Goal: Task Accomplishment & Management: Use online tool/utility

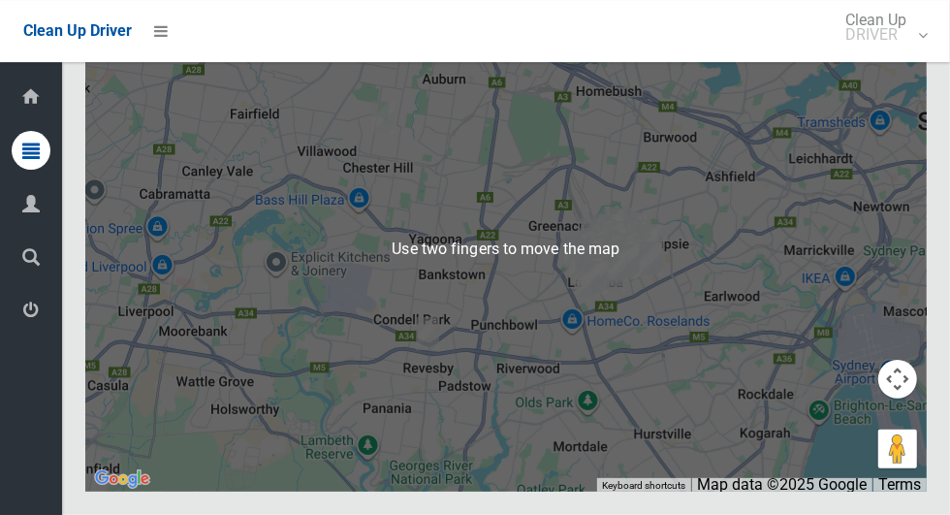
scroll to position [11630, 0]
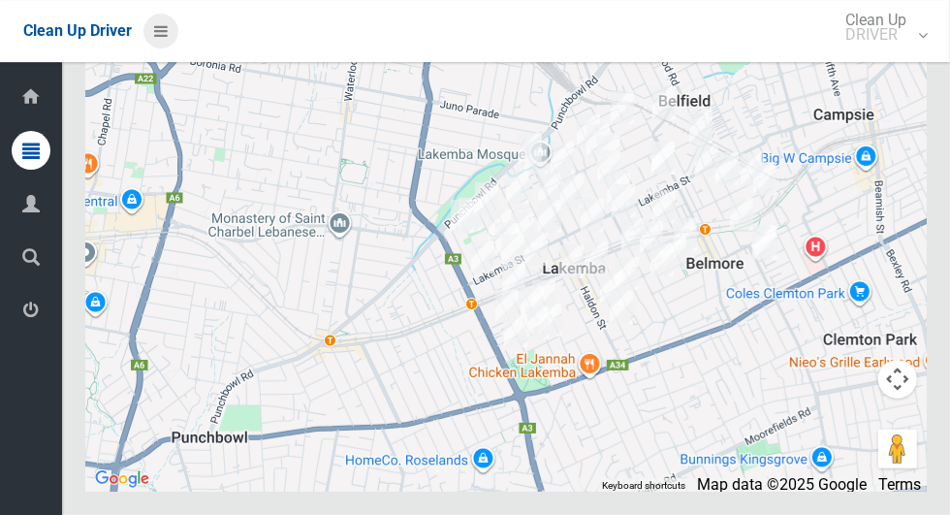
click at [159, 36] on icon at bounding box center [161, 31] width 14 height 33
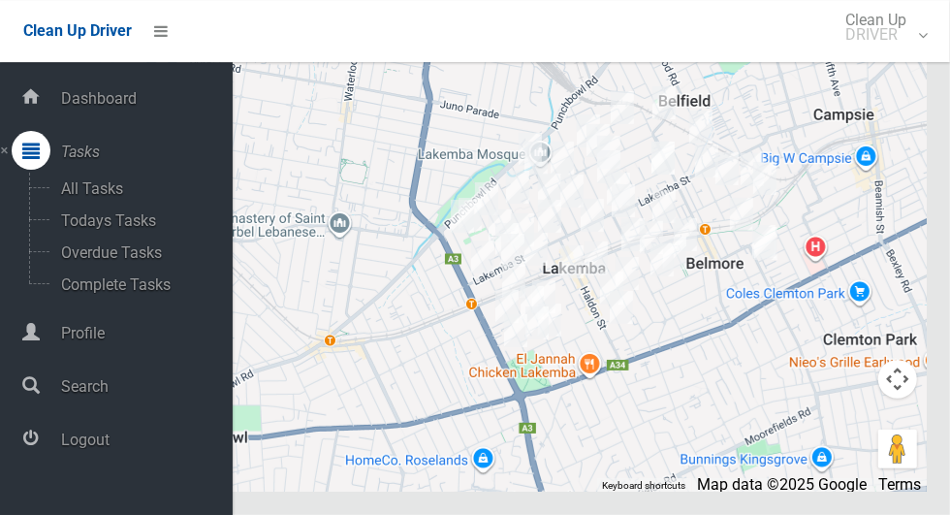
click at [67, 449] on span "Logout" at bounding box center [143, 439] width 177 height 18
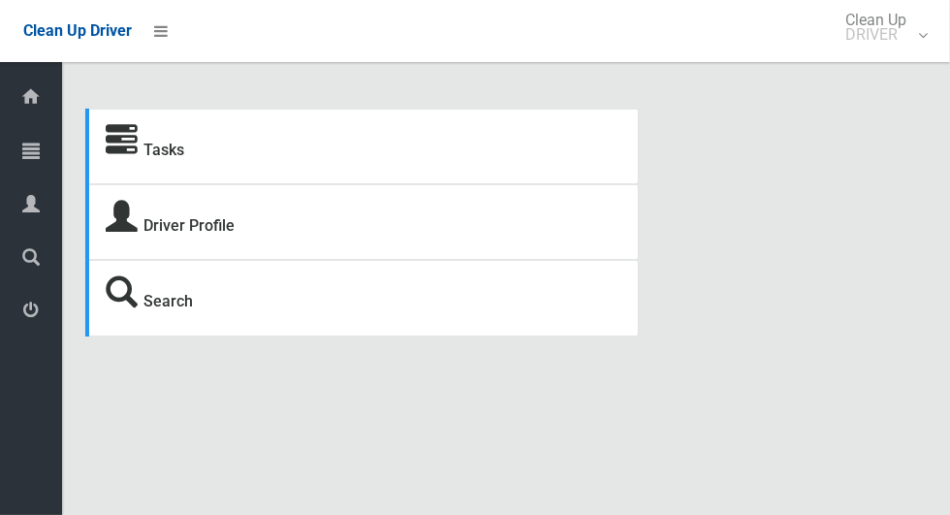
click at [23, 160] on icon at bounding box center [30, 150] width 17 height 39
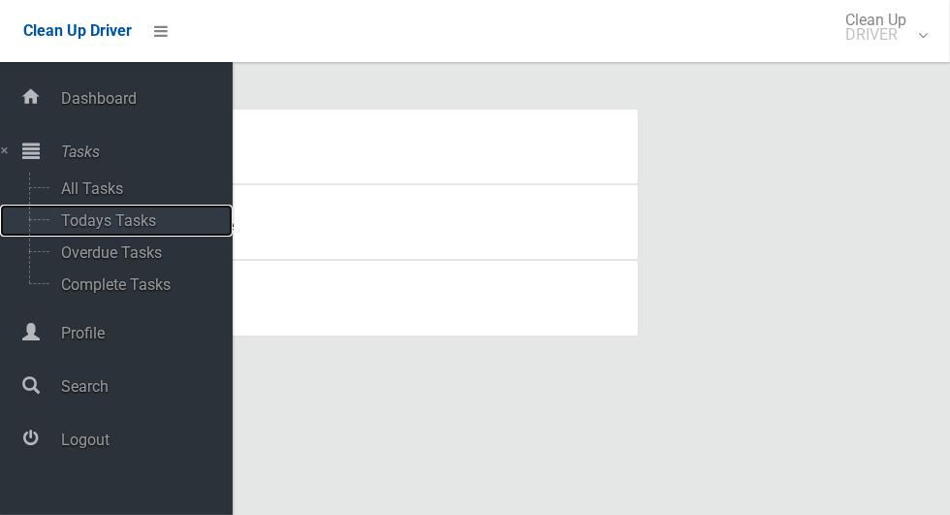
click at [94, 222] on span "Todays Tasks" at bounding box center [135, 220] width 161 height 18
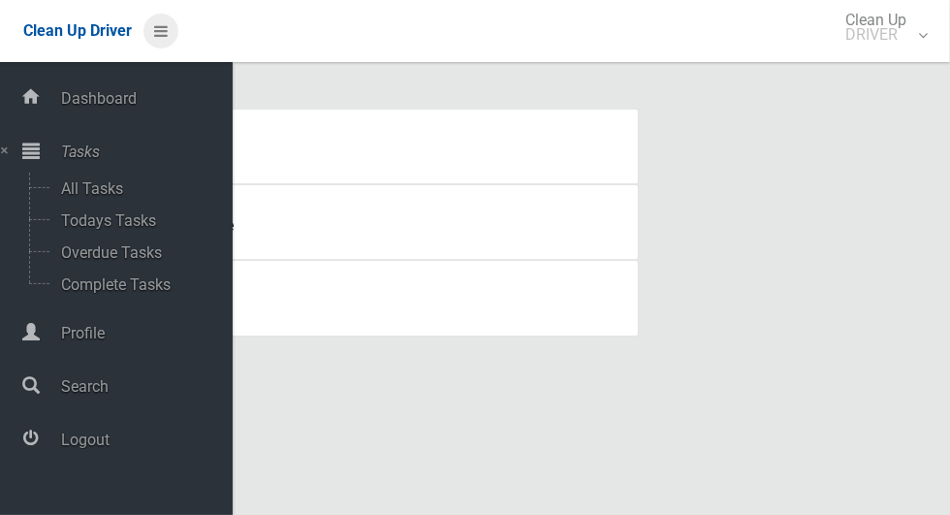
click at [168, 40] on icon at bounding box center [161, 31] width 14 height 33
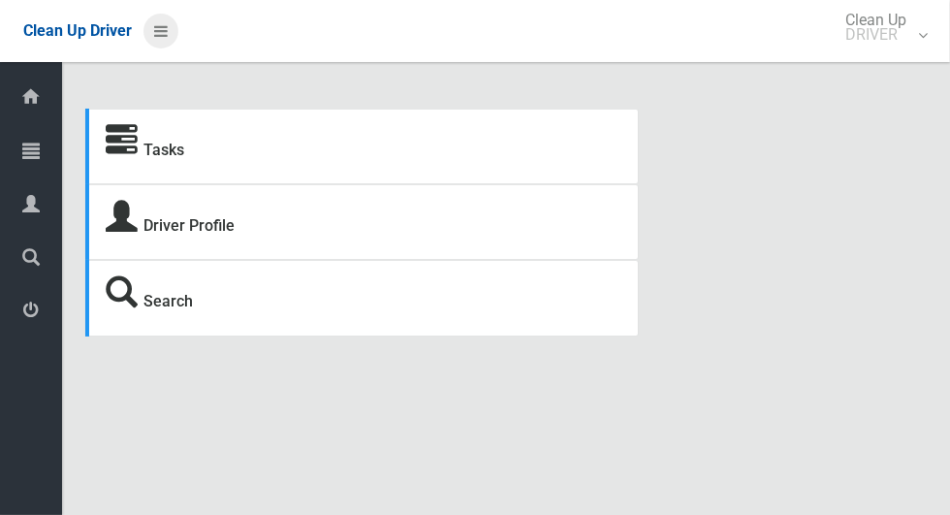
click at [160, 39] on icon at bounding box center [161, 31] width 14 height 33
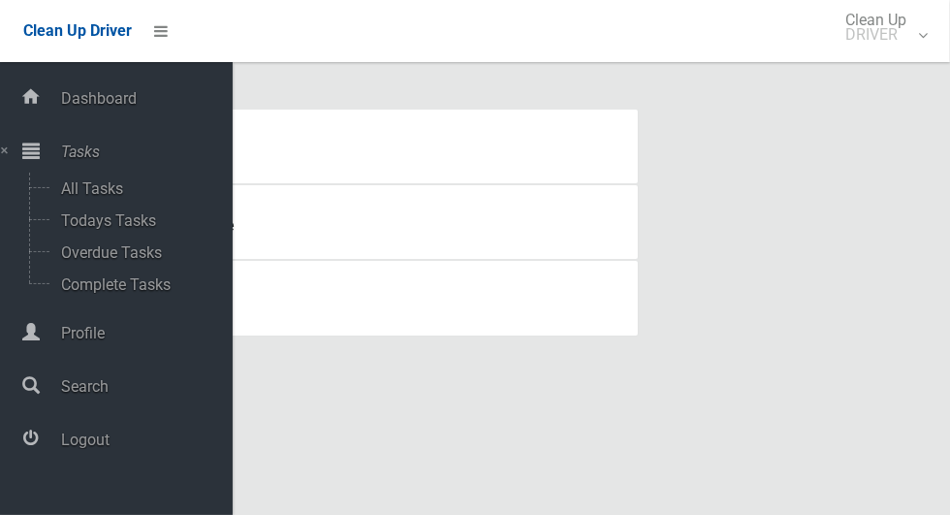
click at [62, 449] on span "Logout" at bounding box center [143, 439] width 177 height 18
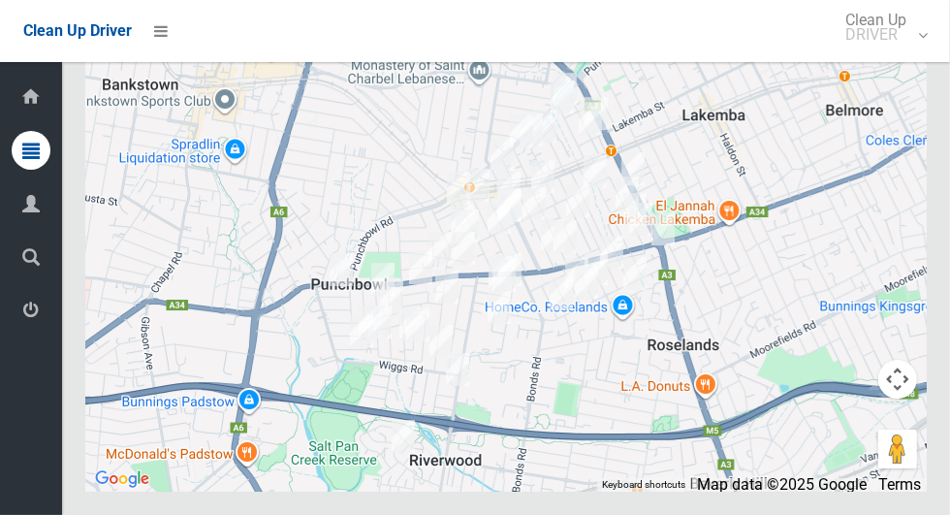
scroll to position [11076, 0]
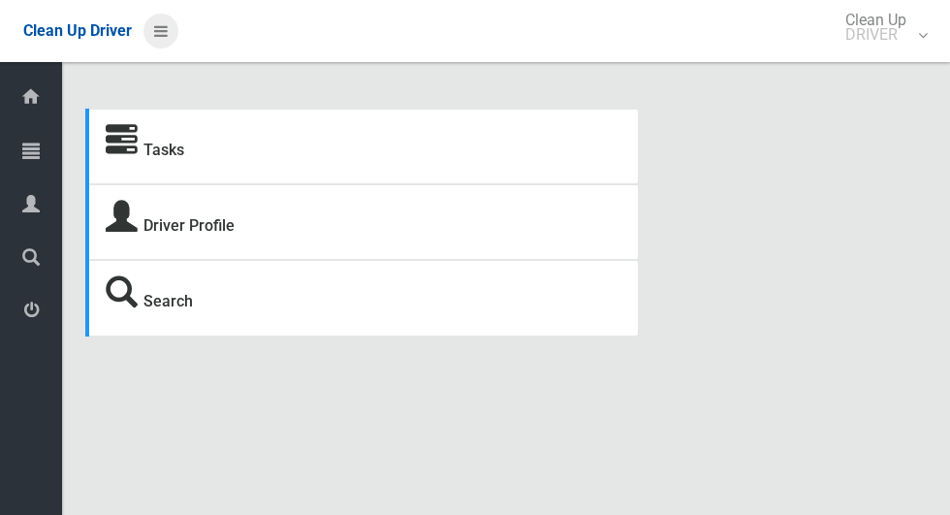
click at [157, 35] on icon at bounding box center [161, 31] width 14 height 33
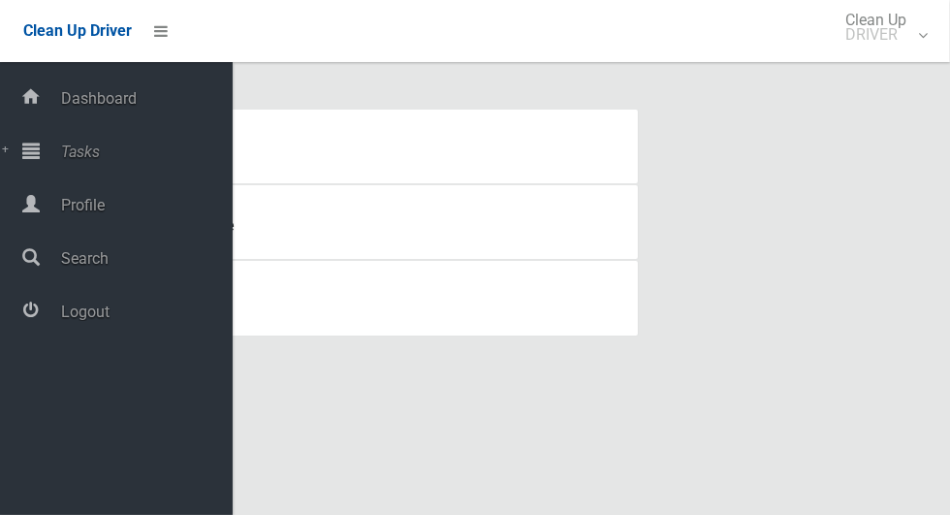
click at [62, 145] on span "Tasks" at bounding box center [143, 152] width 177 height 18
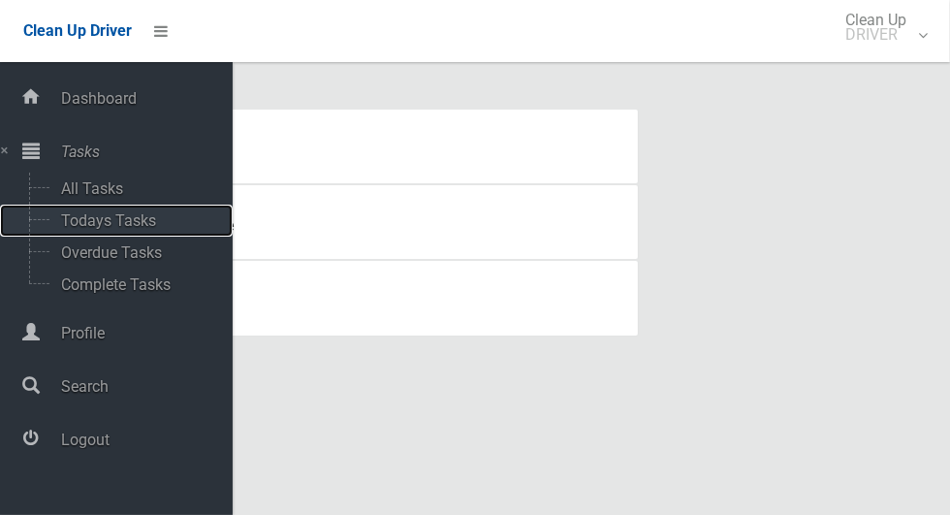
click at [80, 227] on span "Todays Tasks" at bounding box center [135, 220] width 161 height 18
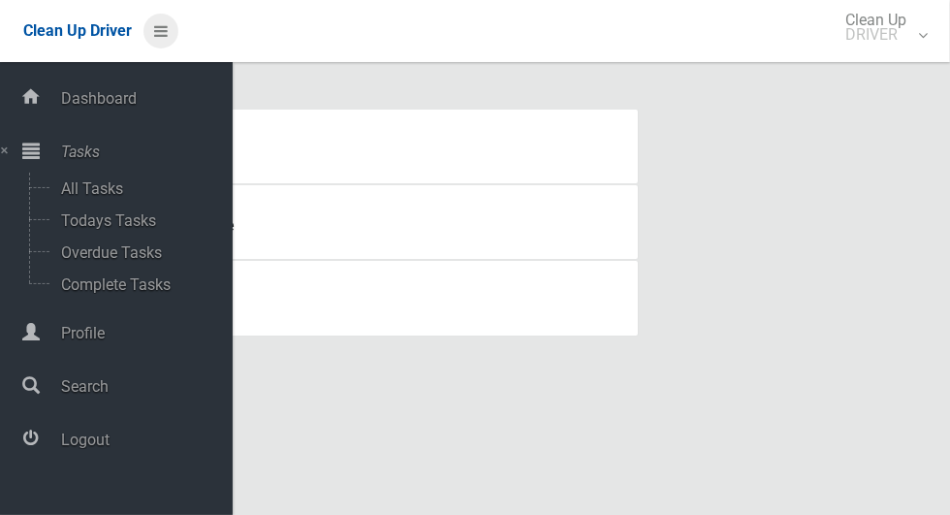
click at [160, 40] on icon at bounding box center [161, 31] width 14 height 33
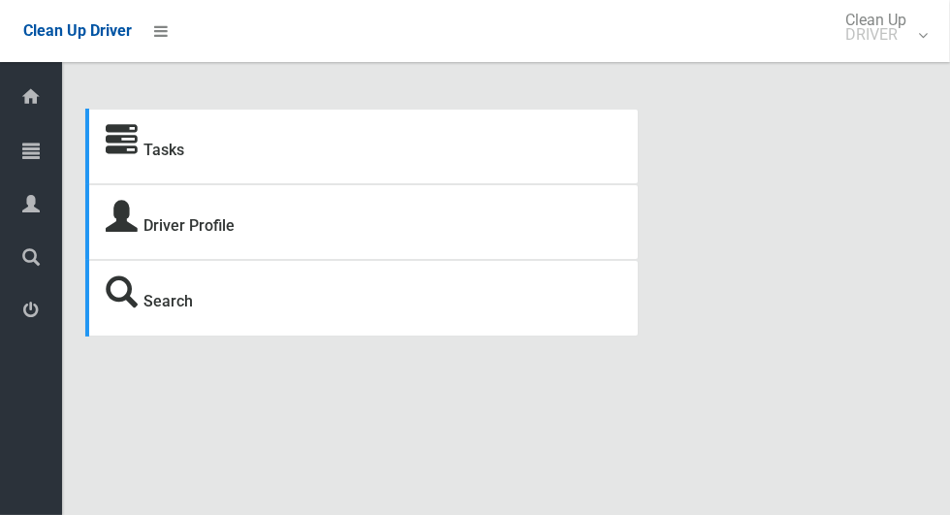
click at [21, 106] on icon at bounding box center [30, 97] width 21 height 39
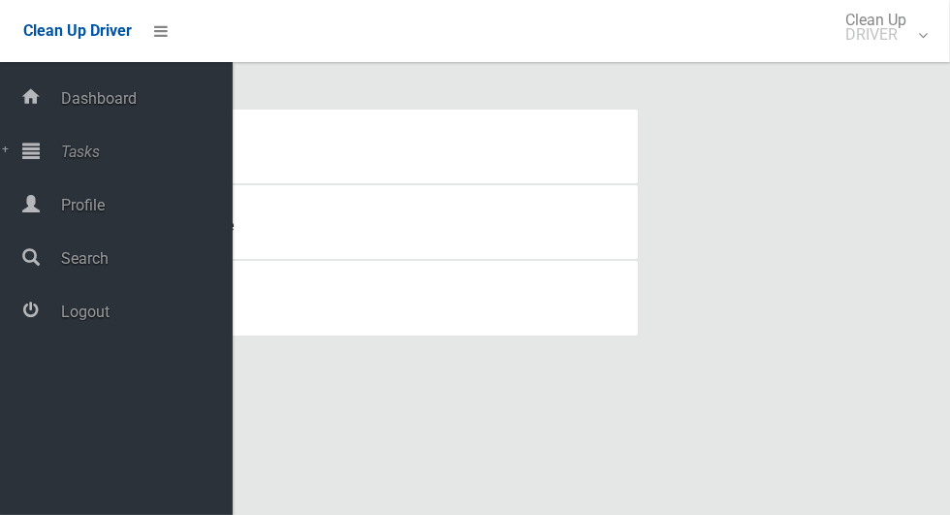
click at [23, 161] on icon at bounding box center [30, 150] width 17 height 39
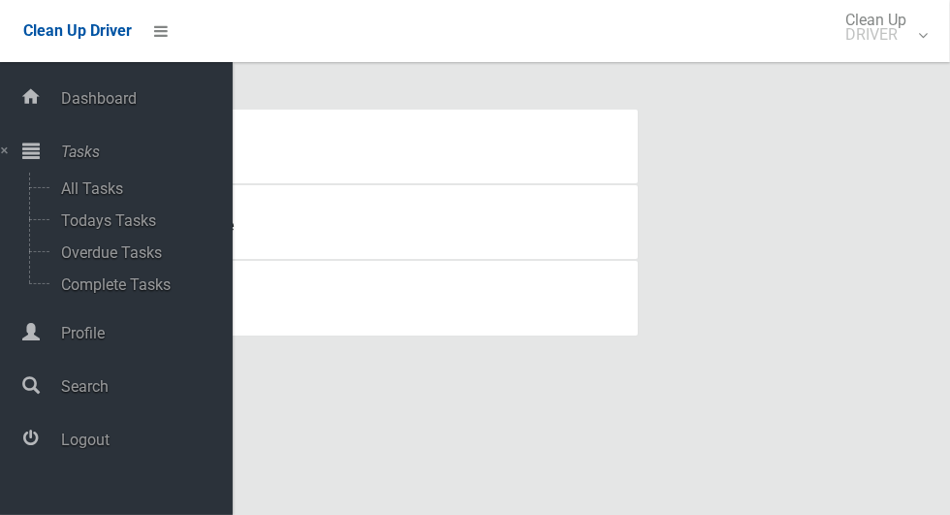
click at [29, 438] on icon at bounding box center [30, 438] width 17 height 39
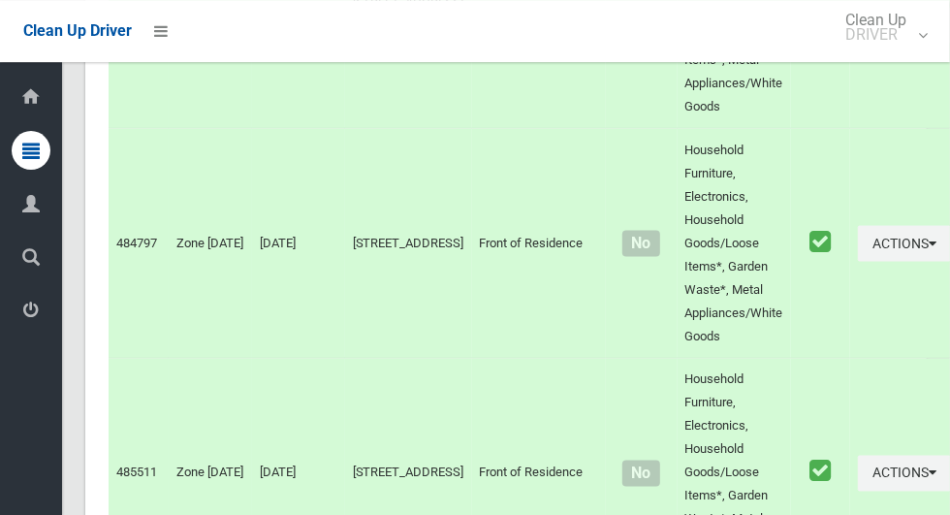
scroll to position [10753, 0]
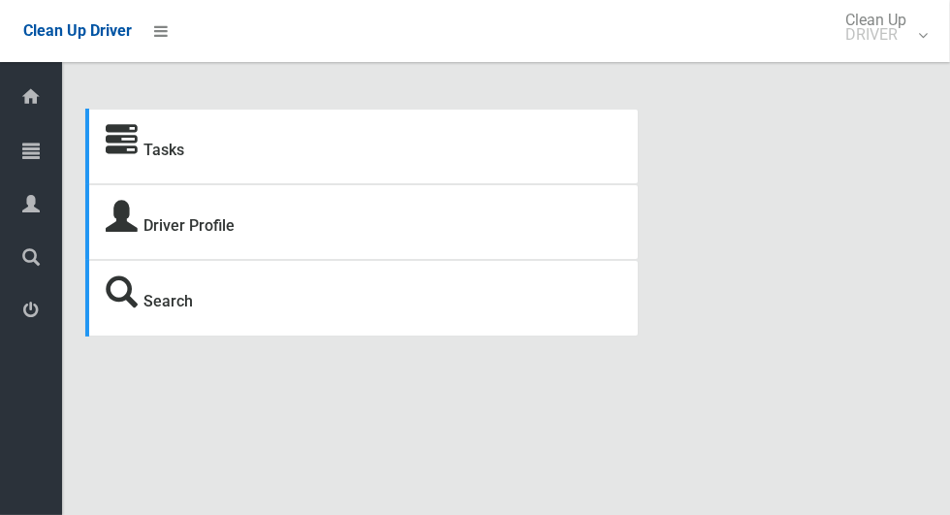
click at [27, 144] on icon at bounding box center [30, 150] width 17 height 39
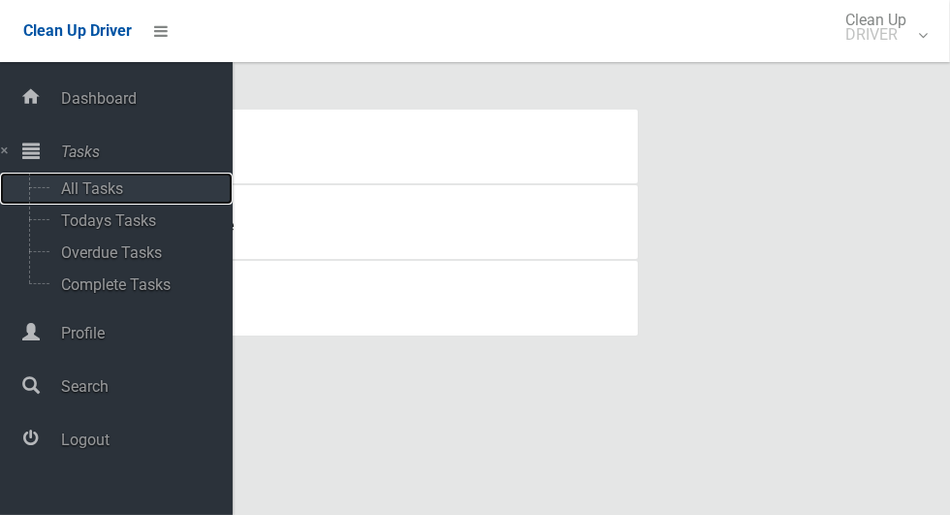
click at [87, 195] on span "All Tasks" at bounding box center [135, 188] width 161 height 18
click at [78, 221] on span "Todays Tasks" at bounding box center [135, 220] width 161 height 18
click at [92, 230] on span "Todays Tasks" at bounding box center [135, 220] width 161 height 18
click at [84, 223] on span "Todays Tasks" at bounding box center [135, 220] width 161 height 18
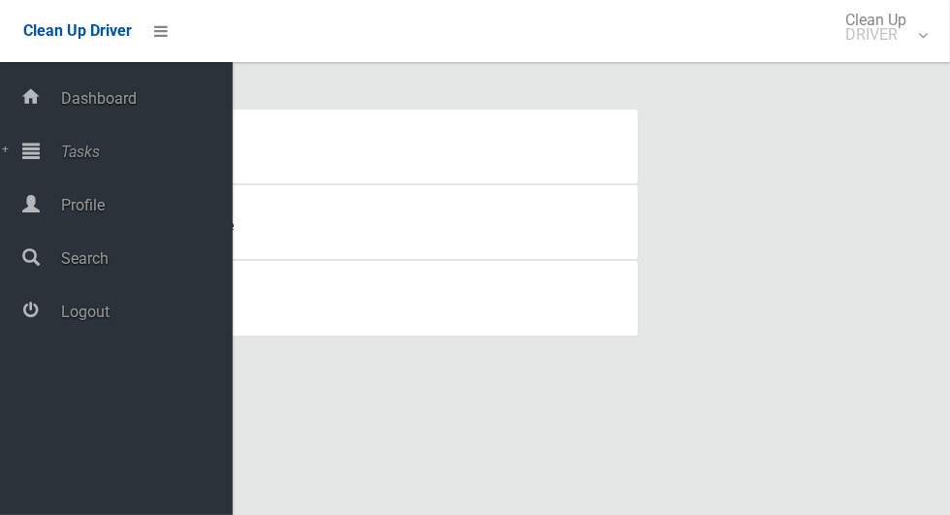
click at [71, 316] on span "Logout" at bounding box center [143, 311] width 177 height 18
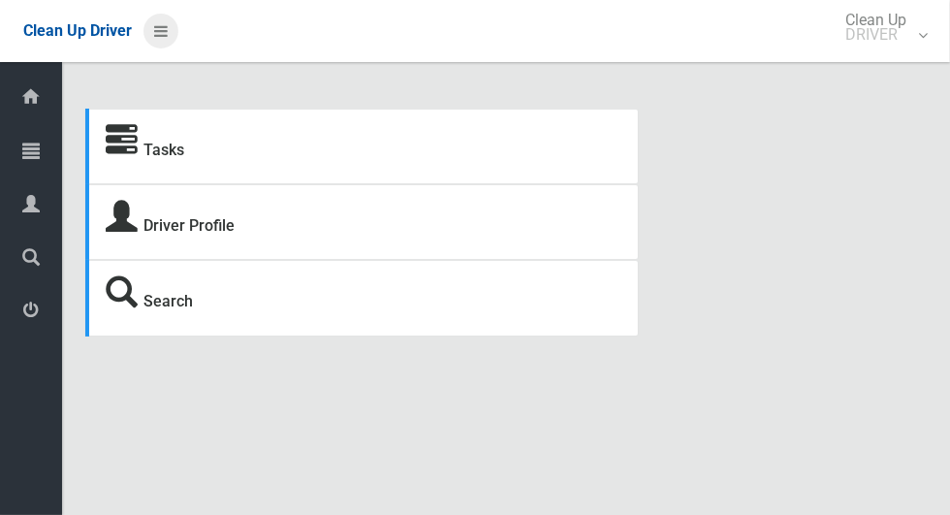
click at [168, 40] on icon at bounding box center [161, 31] width 14 height 33
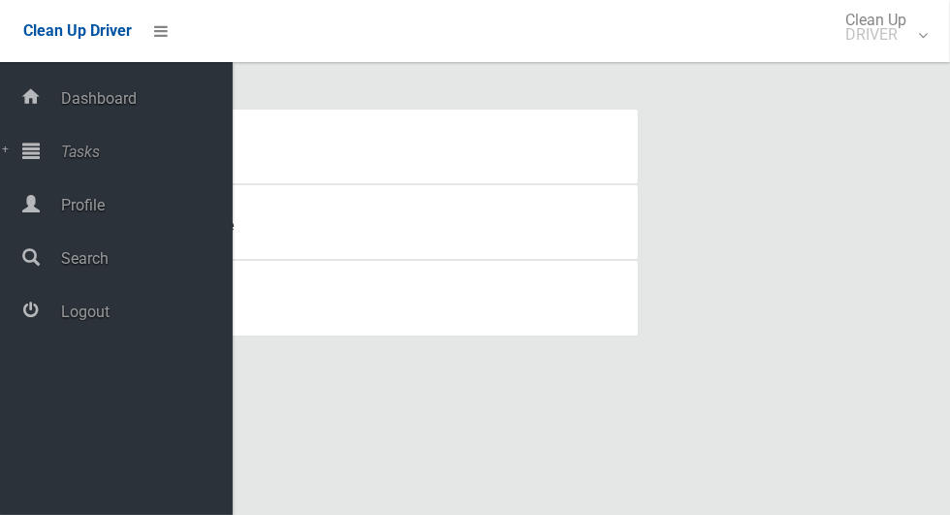
click at [69, 311] on span "Logout" at bounding box center [143, 311] width 177 height 18
click at [39, 316] on div at bounding box center [31, 310] width 39 height 39
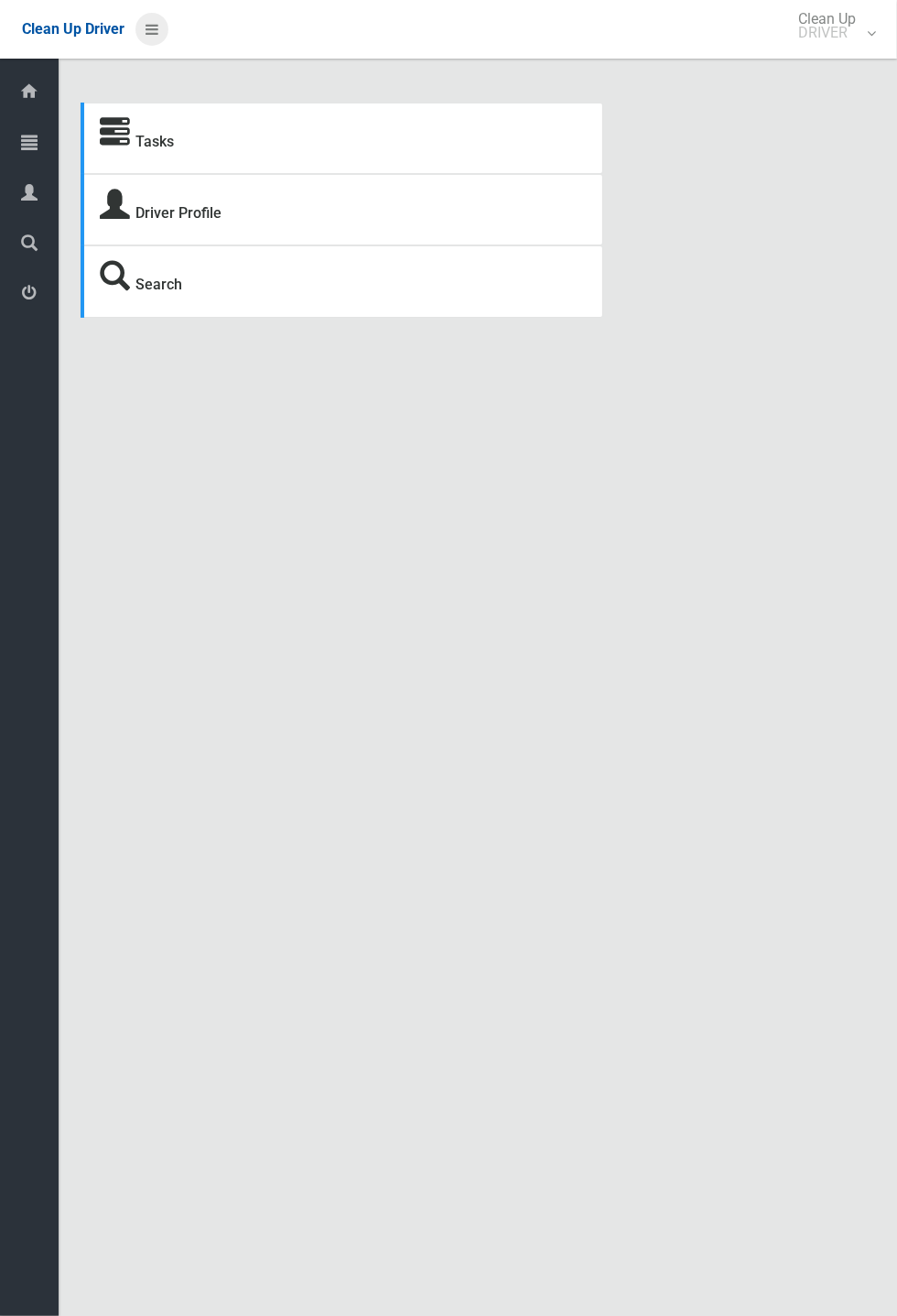
click at [159, 45] on icon at bounding box center [152, 29] width 13 height 31
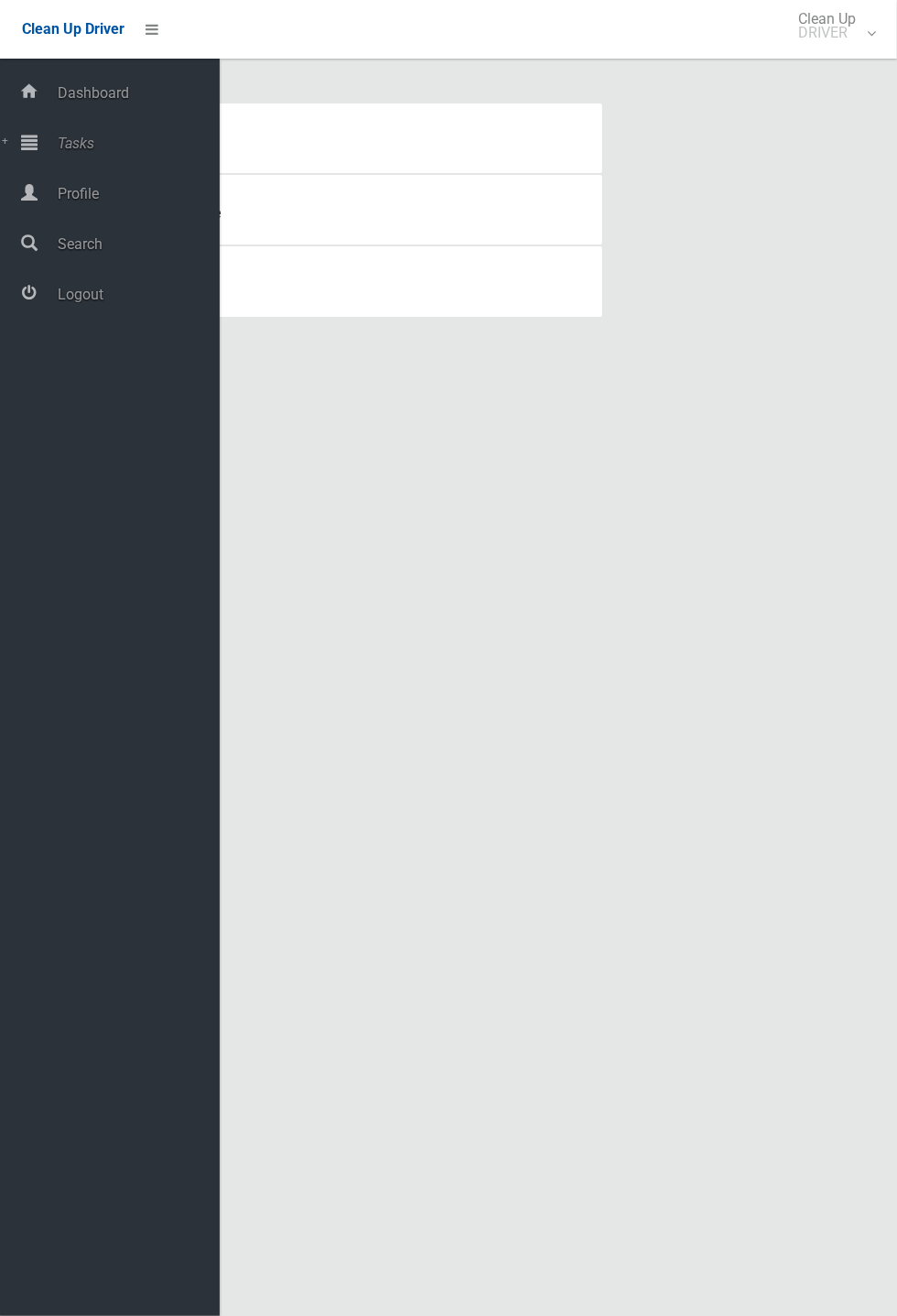
click at [76, 303] on span "Logout" at bounding box center [135, 294] width 167 height 17
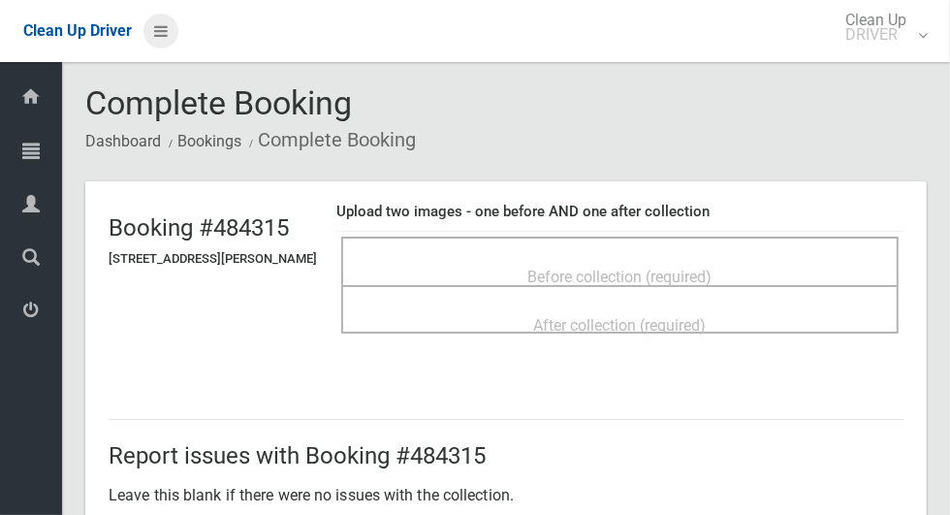
click at [159, 38] on icon at bounding box center [161, 31] width 14 height 33
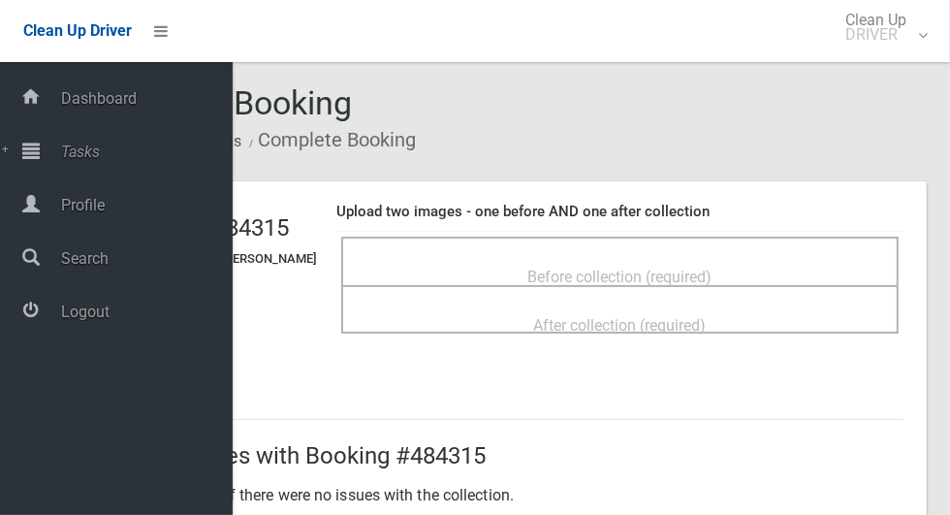
click at [65, 157] on span "Tasks" at bounding box center [143, 152] width 177 height 18
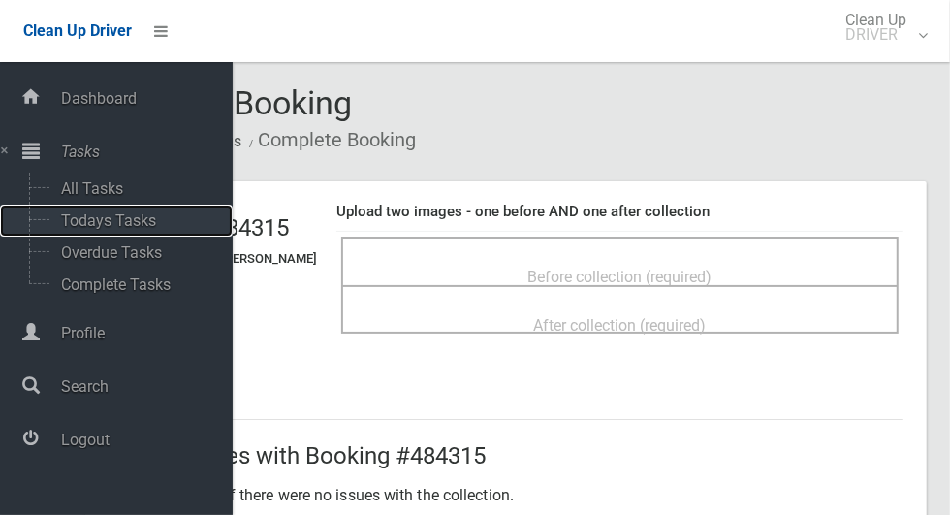
click at [80, 227] on span "Todays Tasks" at bounding box center [135, 220] width 161 height 18
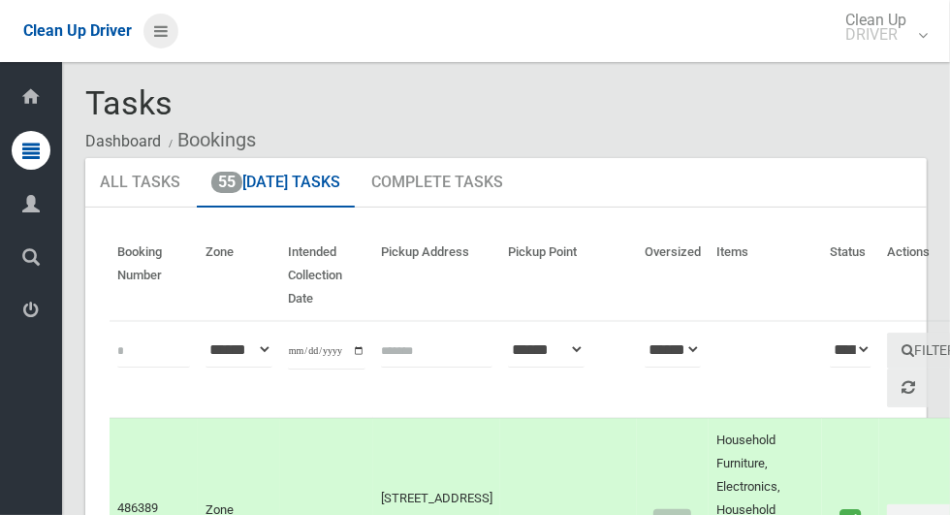
click at [163, 40] on icon at bounding box center [161, 31] width 14 height 33
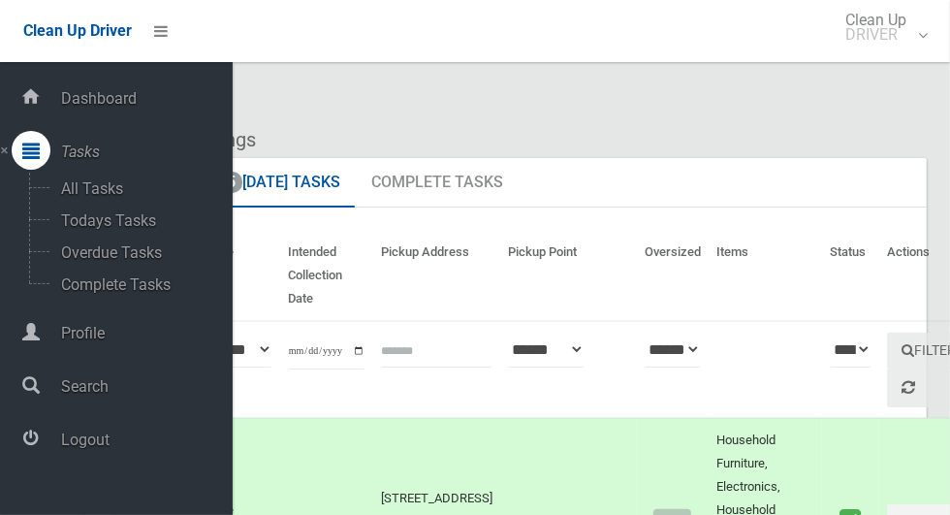
click at [70, 443] on span "Logout" at bounding box center [143, 439] width 177 height 18
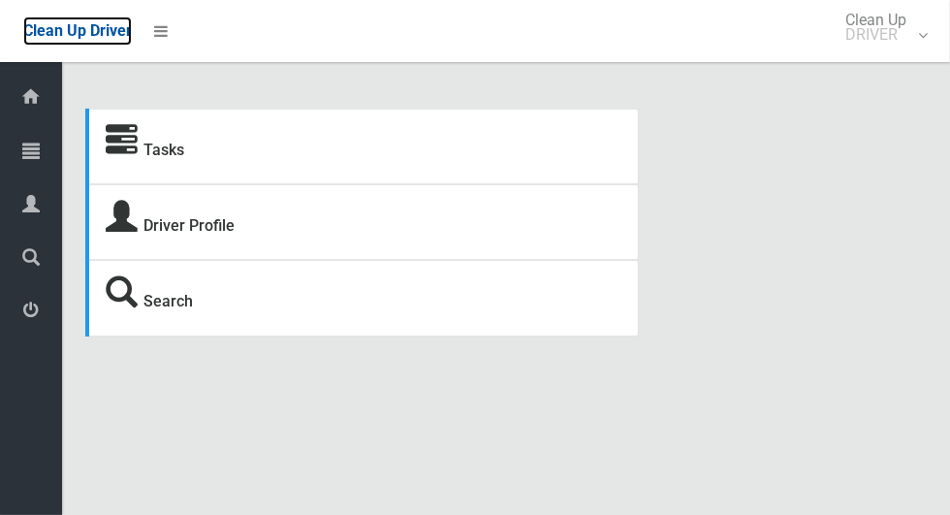
click at [83, 40] on span "Clean Up Driver" at bounding box center [77, 30] width 109 height 18
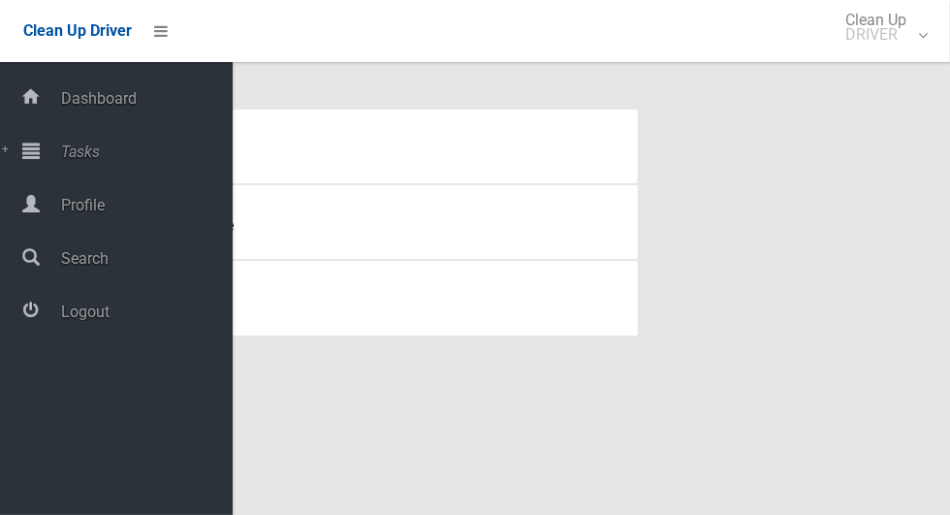
click at [71, 157] on span "Tasks" at bounding box center [143, 152] width 177 height 18
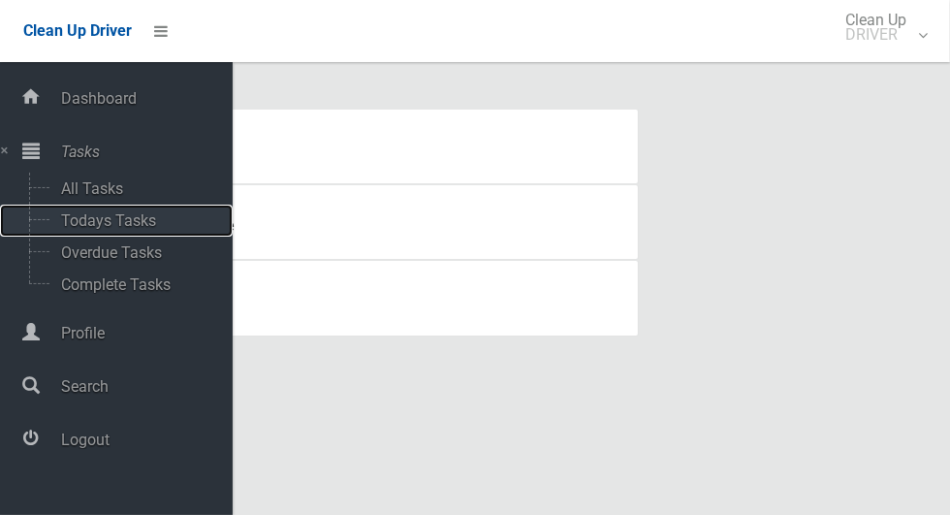
click at [74, 230] on span "Todays Tasks" at bounding box center [135, 220] width 161 height 18
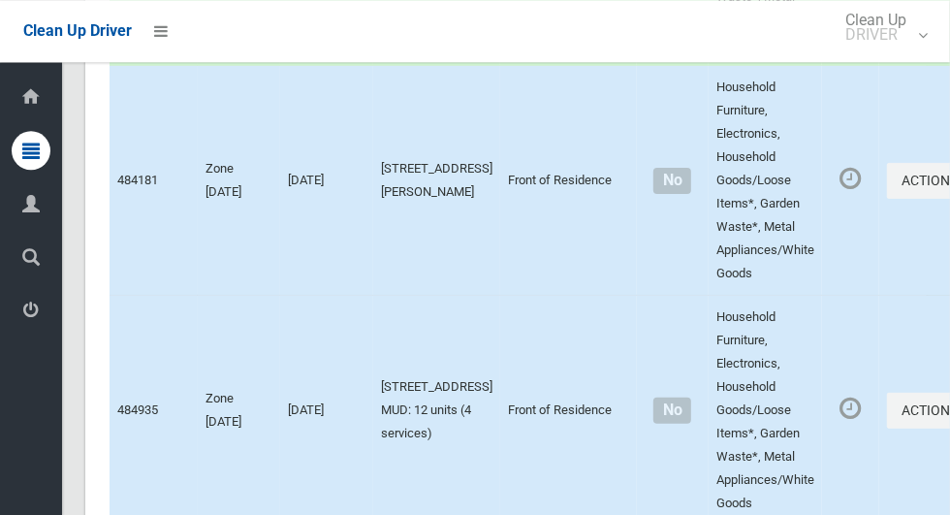
scroll to position [11630, 0]
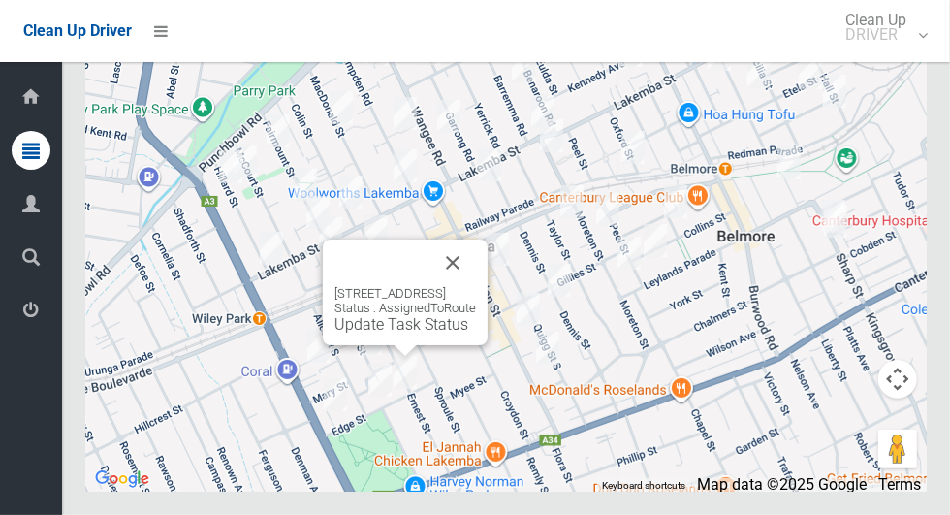
click at [476, 286] on button "Close" at bounding box center [452, 262] width 47 height 47
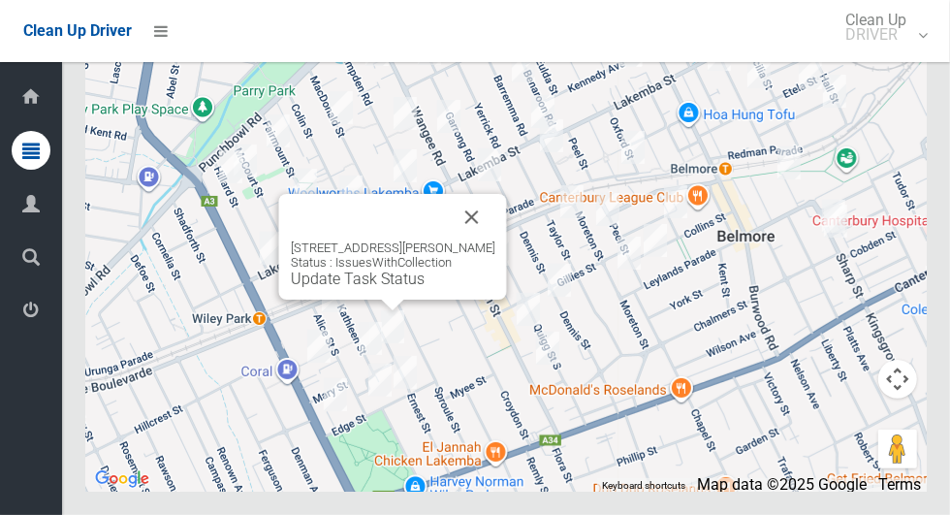
click at [498, 257] on div "[STREET_ADDRESS][PERSON_NAME] Status : IssuesWithCollection Update Task Status" at bounding box center [393, 247] width 228 height 106
click at [473, 240] on button "Close" at bounding box center [472, 217] width 47 height 47
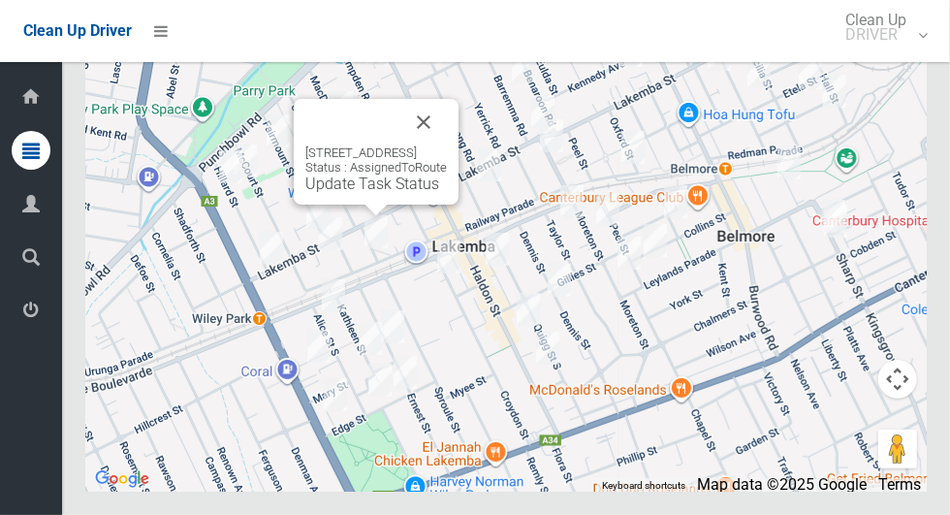
click at [459, 177] on div "[STREET_ADDRESS] Status : AssignedToRoute Update Task Status" at bounding box center [376, 152] width 165 height 106
click at [447, 145] on button "Close" at bounding box center [423, 122] width 47 height 47
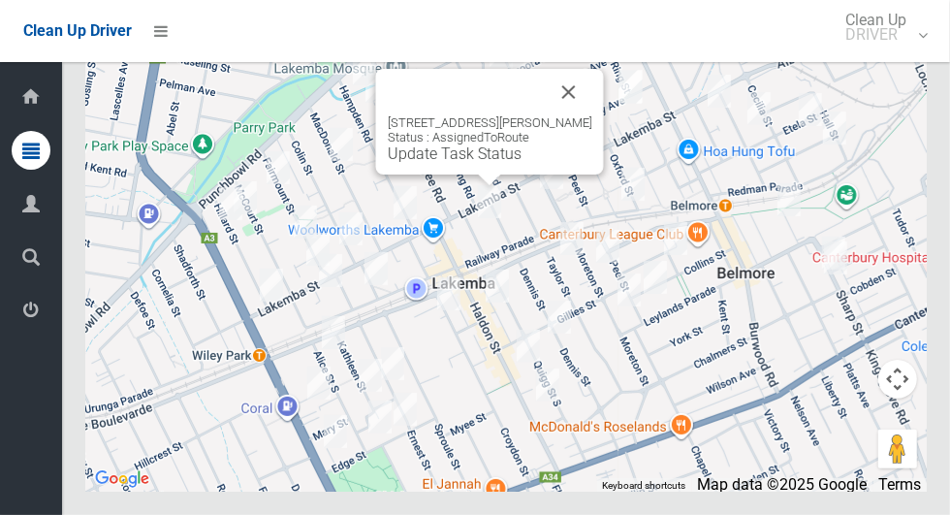
click at [574, 115] on button "Close" at bounding box center [569, 92] width 47 height 47
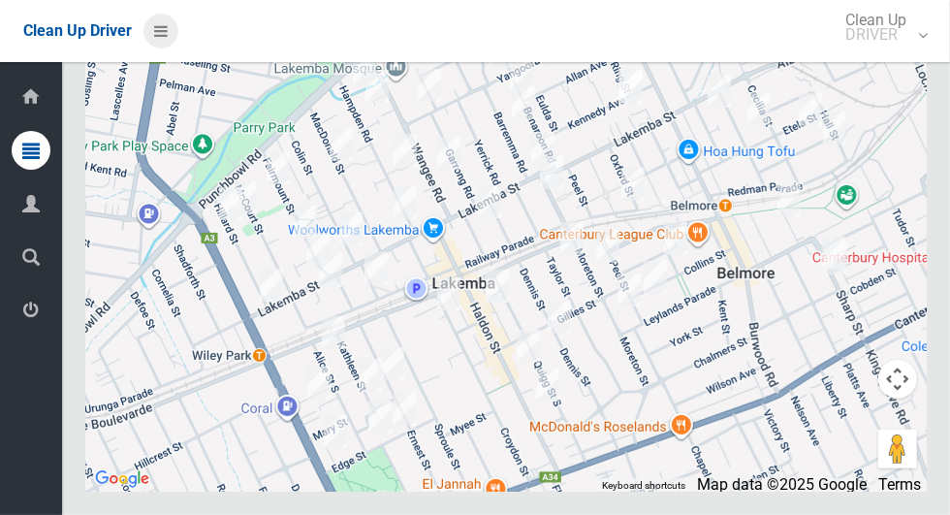
click at [163, 40] on icon at bounding box center [161, 31] width 14 height 33
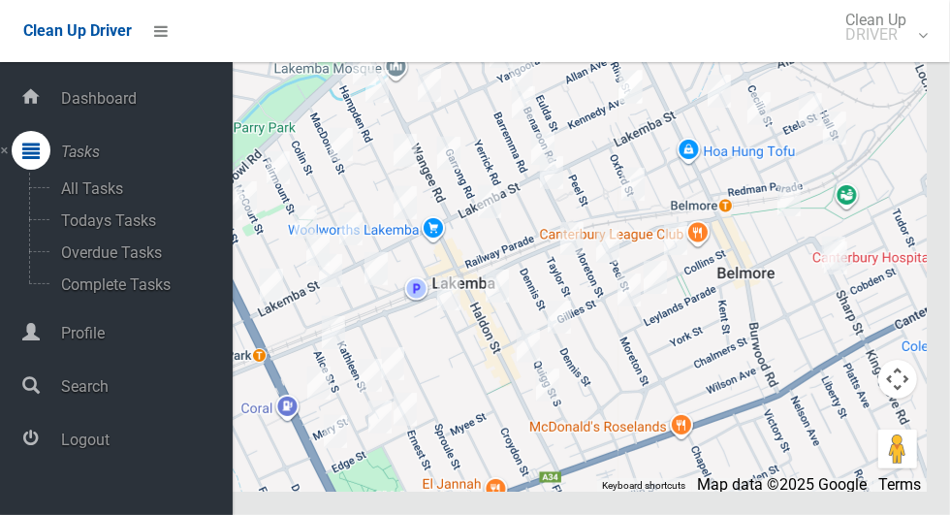
click at [40, 458] on icon at bounding box center [30, 438] width 17 height 39
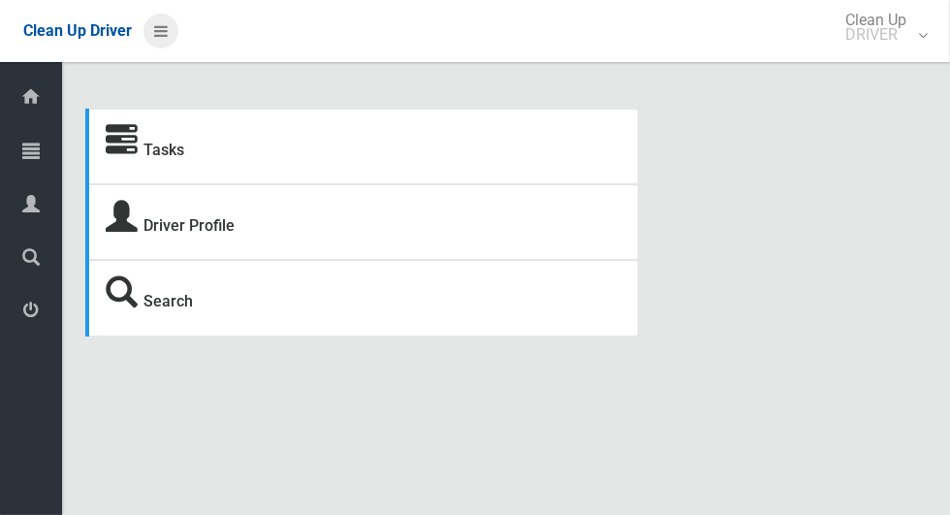
click at [167, 40] on icon at bounding box center [161, 31] width 14 height 33
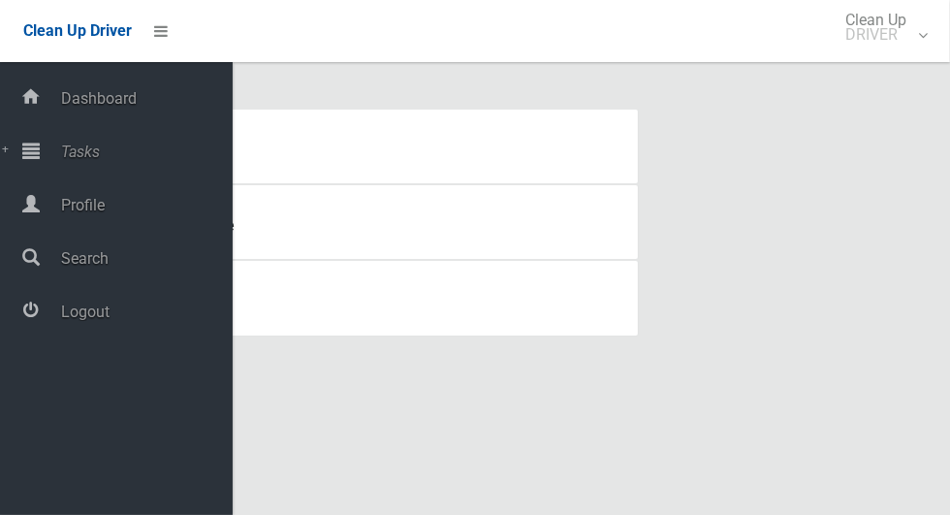
click at [40, 329] on icon at bounding box center [30, 310] width 17 height 39
